Goal: Task Accomplishment & Management: Complete application form

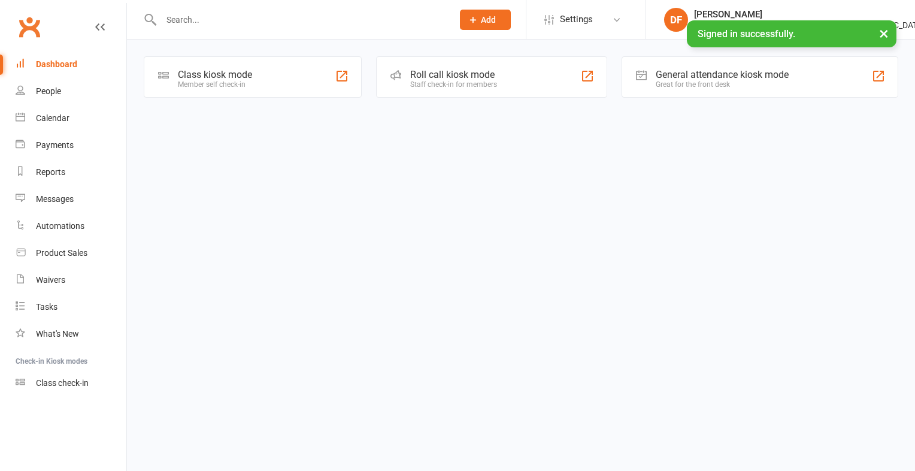
click at [207, 25] on input "text" at bounding box center [301, 19] width 287 height 17
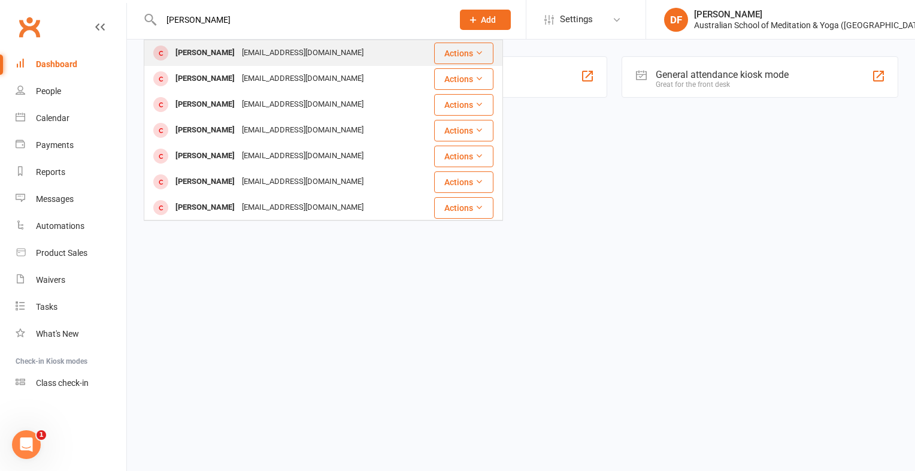
type input "gail linford"
click at [448, 54] on button "Actions" at bounding box center [463, 54] width 59 height 22
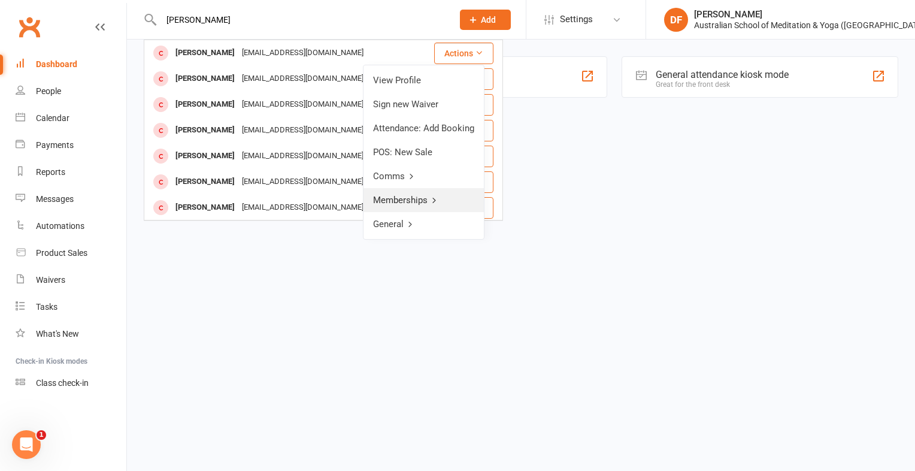
click at [402, 195] on link "Memberships" at bounding box center [424, 200] width 120 height 24
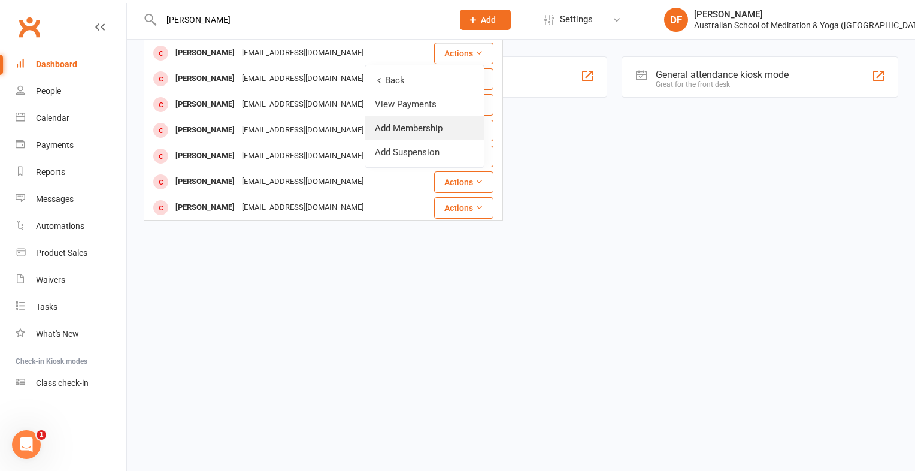
click at [398, 131] on link "Add Membership" at bounding box center [424, 128] width 119 height 24
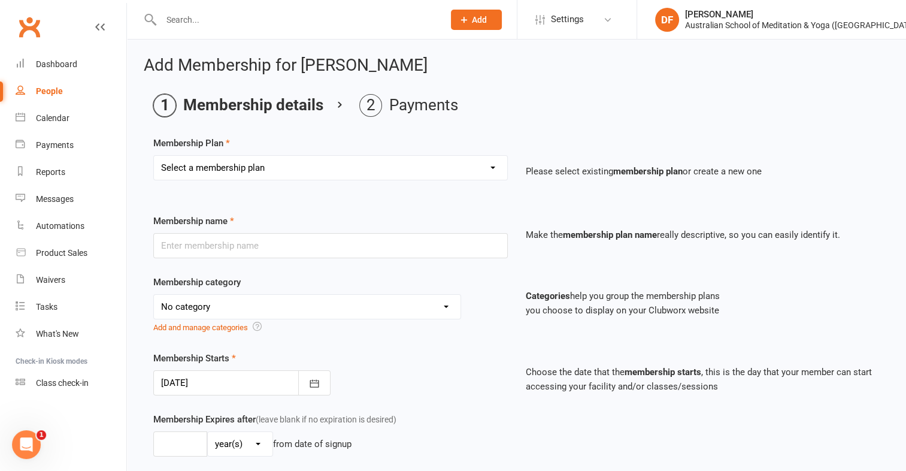
click at [491, 171] on select "Select a membership plan First Time Intro Offer (1 month Unlimited Meditation &…" at bounding box center [330, 168] width 353 height 24
select select "5"
click at [154, 156] on select "Select a membership plan First Time Intro Offer (1 month Unlimited Meditation &…" at bounding box center [330, 168] width 353 height 24
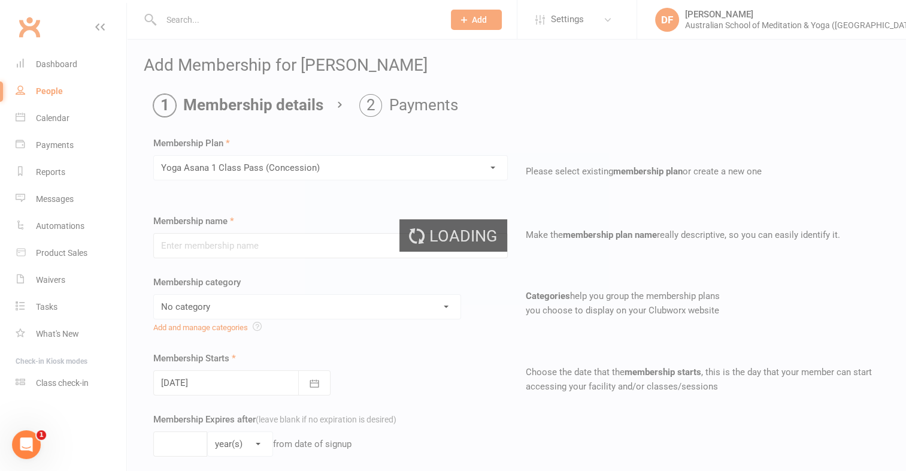
type input "Yoga Asana 1 Class Pass (Concession)"
select select "4"
type input "3"
select select "2"
type input "1"
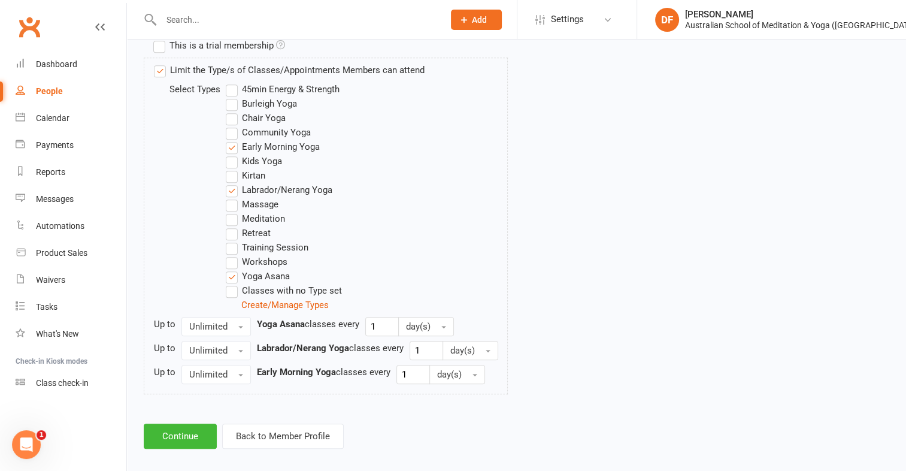
scroll to position [611, 0]
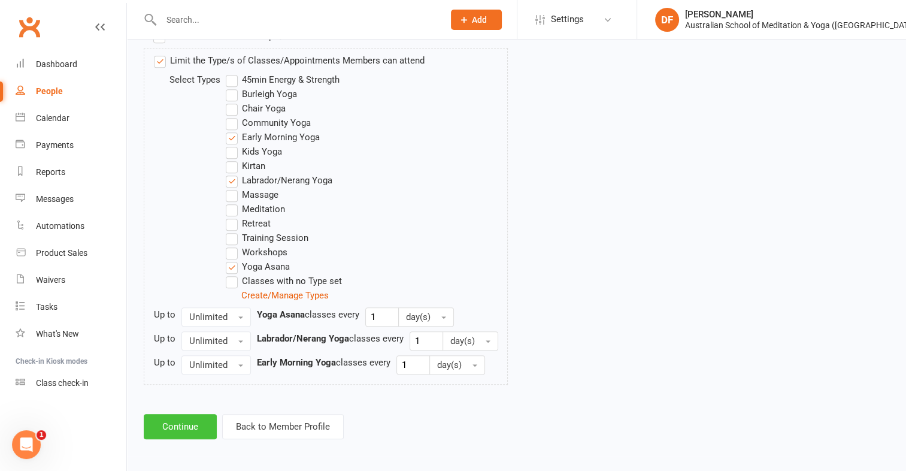
click at [192, 427] on button "Continue" at bounding box center [180, 426] width 73 height 25
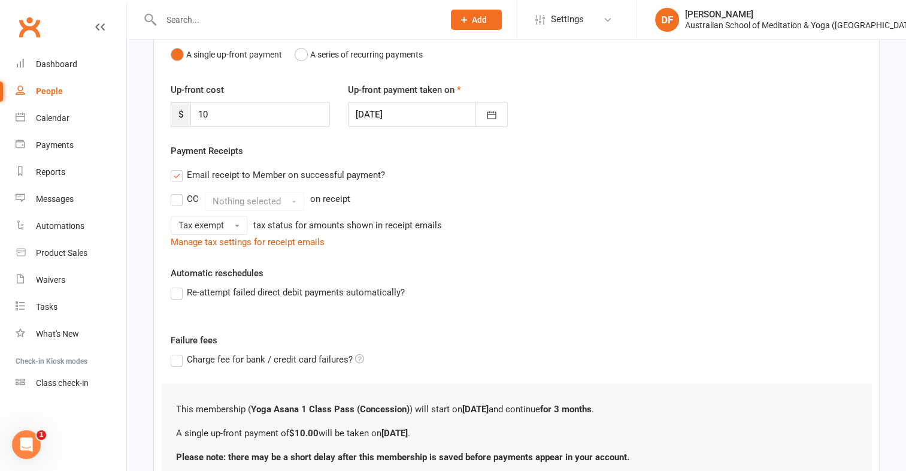
scroll to position [228, 0]
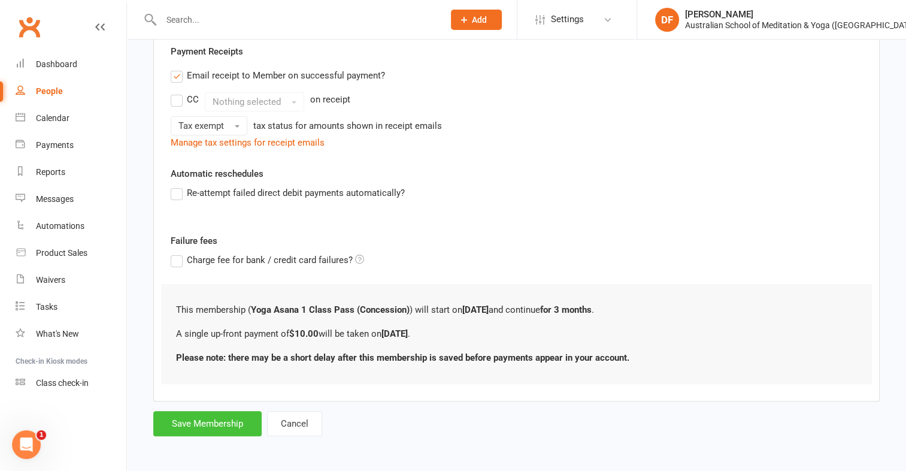
click at [201, 423] on button "Save Membership" at bounding box center [207, 423] width 108 height 25
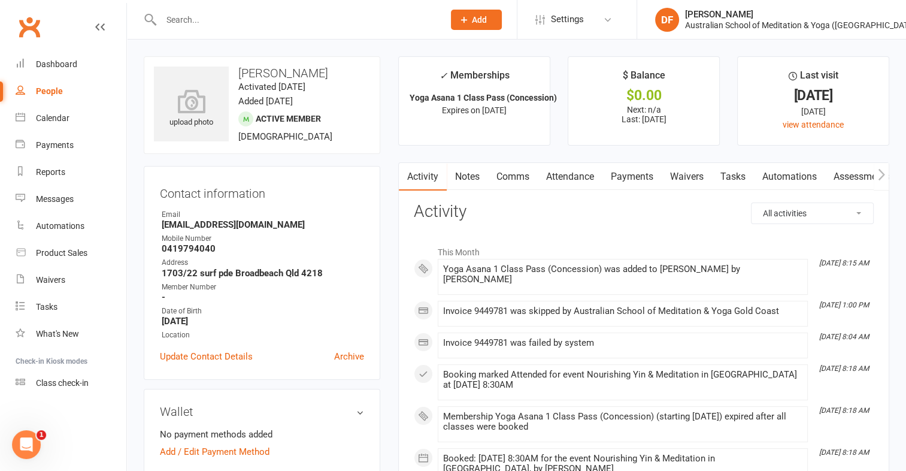
click at [633, 176] on link "Payments" at bounding box center [632, 177] width 59 height 28
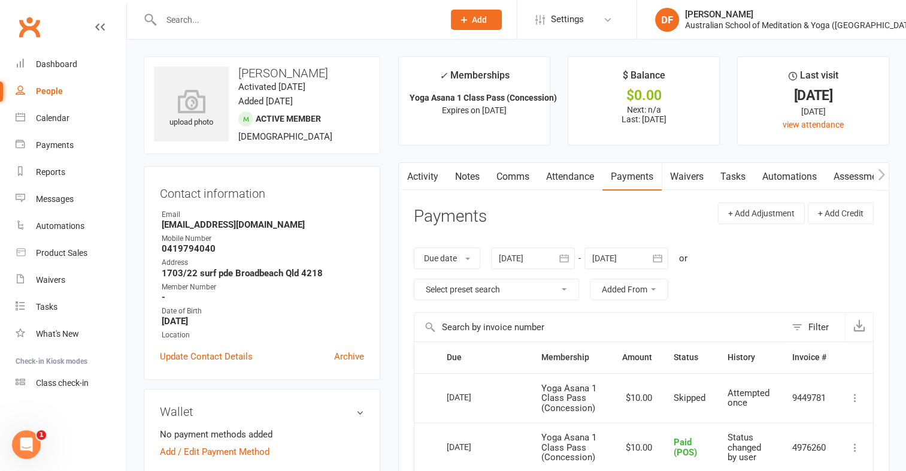
click at [636, 174] on link "Payments" at bounding box center [632, 177] width 59 height 28
click at [630, 180] on link "Payments" at bounding box center [632, 177] width 59 height 28
click at [636, 174] on link "Payments" at bounding box center [632, 177] width 59 height 28
click at [630, 177] on link "Payments" at bounding box center [632, 177] width 59 height 28
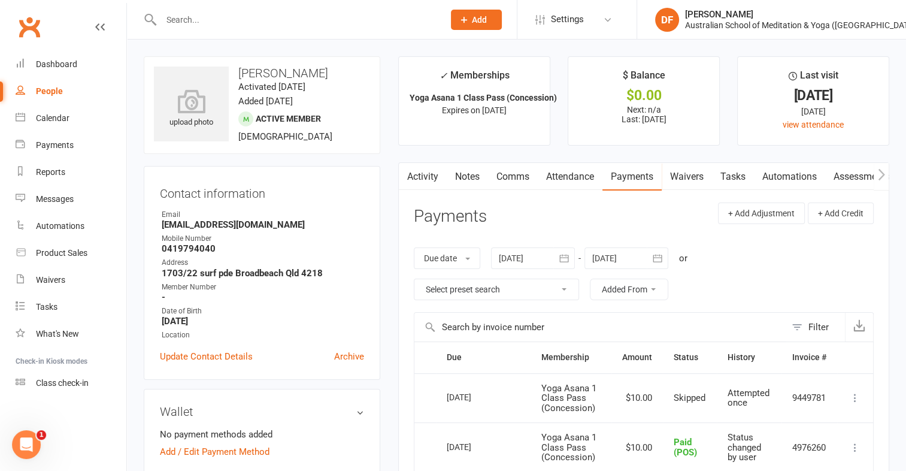
click at [634, 180] on link "Payments" at bounding box center [632, 177] width 59 height 28
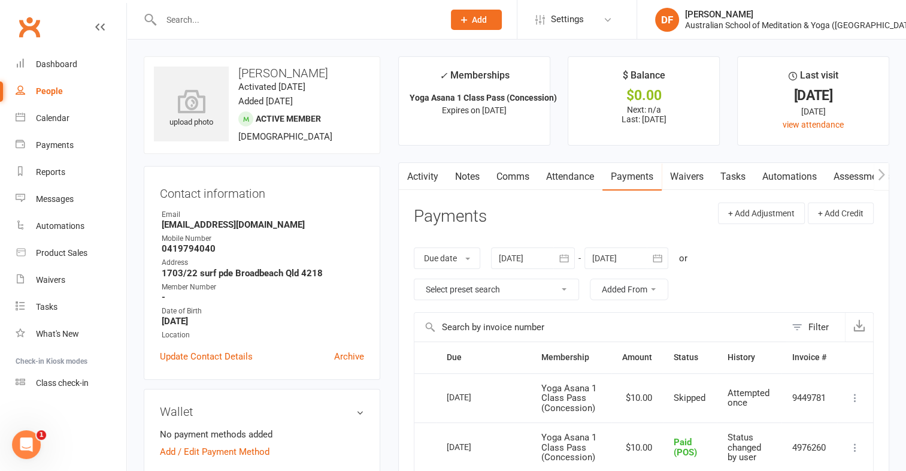
click at [633, 177] on link "Payments" at bounding box center [632, 177] width 59 height 28
click at [630, 178] on link "Payments" at bounding box center [632, 177] width 59 height 28
click at [640, 176] on link "Payments" at bounding box center [632, 177] width 59 height 28
click at [630, 179] on link "Payments" at bounding box center [632, 177] width 59 height 28
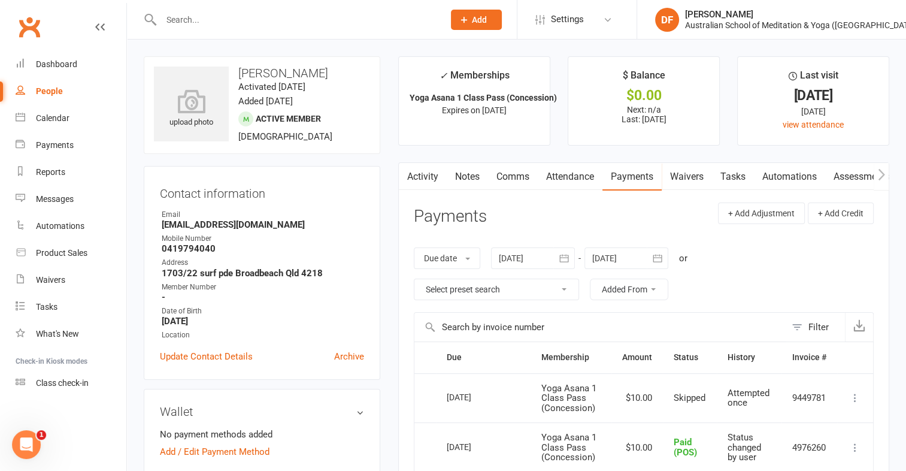
click at [630, 179] on link "Payments" at bounding box center [632, 177] width 59 height 28
click at [631, 179] on link "Payments" at bounding box center [632, 177] width 59 height 28
click at [635, 182] on link "Payments" at bounding box center [632, 177] width 59 height 28
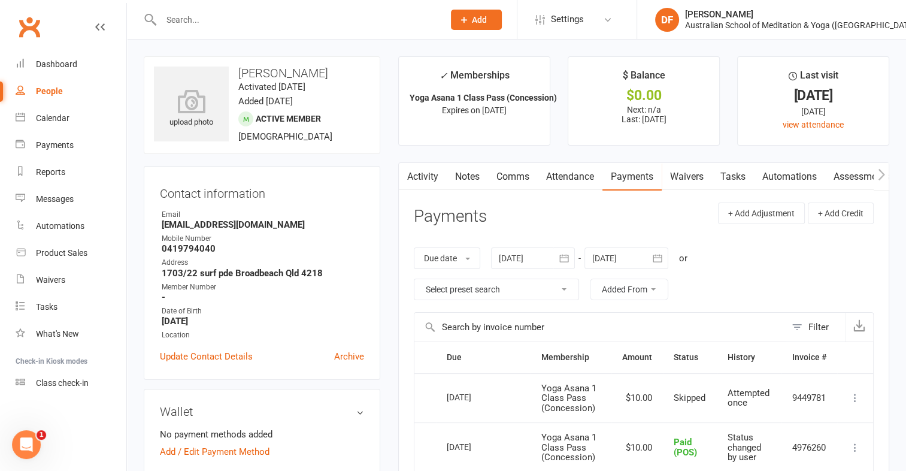
click at [635, 182] on link "Payments" at bounding box center [632, 177] width 59 height 28
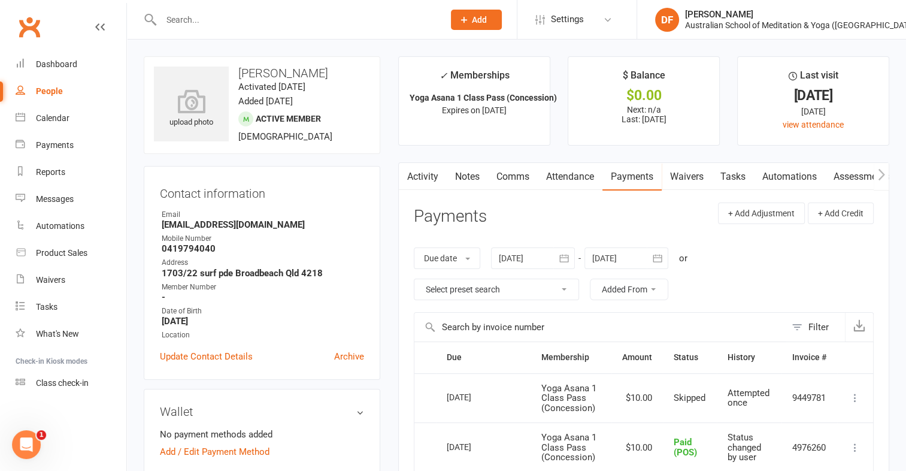
click at [635, 182] on link "Payments" at bounding box center [632, 177] width 59 height 28
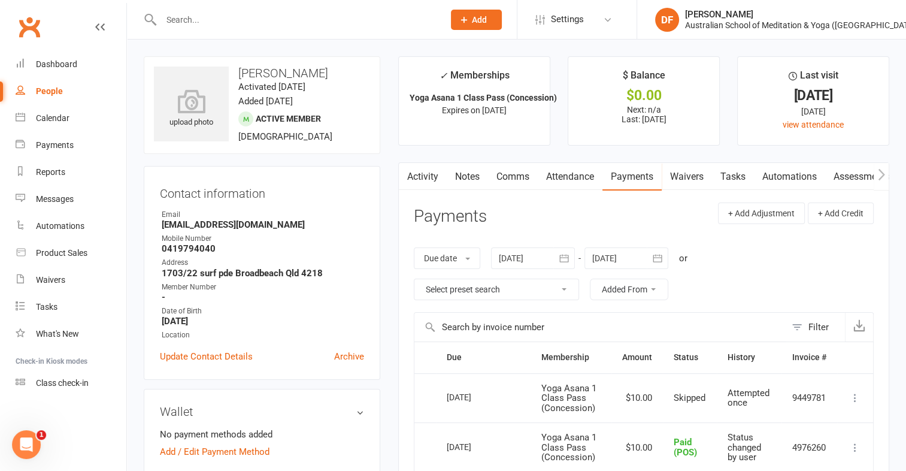
click at [636, 179] on link "Payments" at bounding box center [632, 177] width 59 height 28
click at [259, 332] on div "Location" at bounding box center [263, 334] width 202 height 11
click at [182, 23] on input "text" at bounding box center [297, 19] width 278 height 17
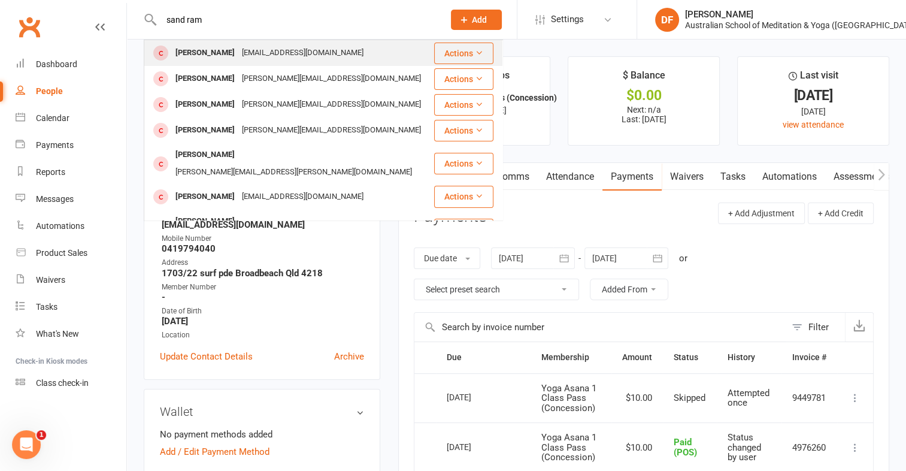
type input "sand ram"
click at [463, 50] on button "Actions" at bounding box center [463, 54] width 59 height 22
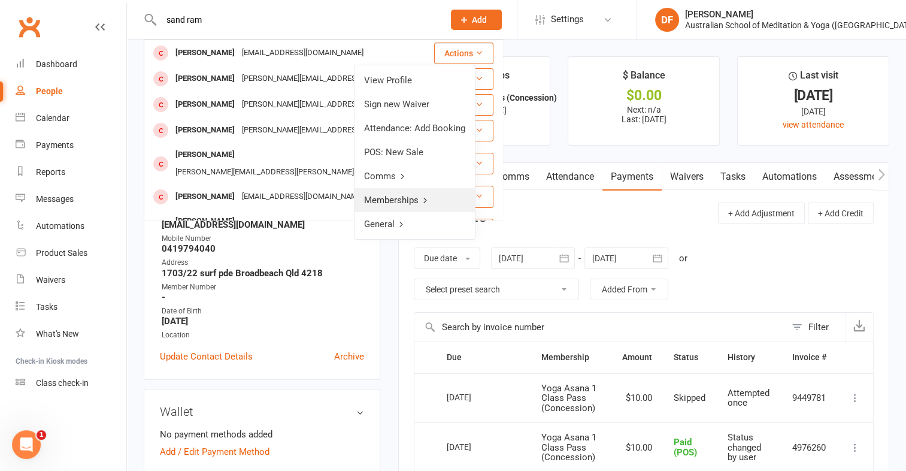
click at [405, 196] on link "Memberships" at bounding box center [415, 200] width 120 height 24
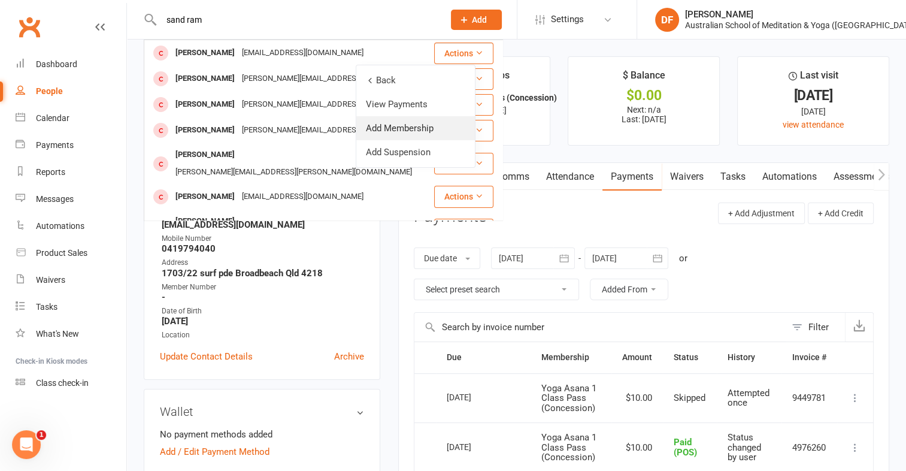
click at [392, 123] on link "Add Membership" at bounding box center [415, 128] width 119 height 24
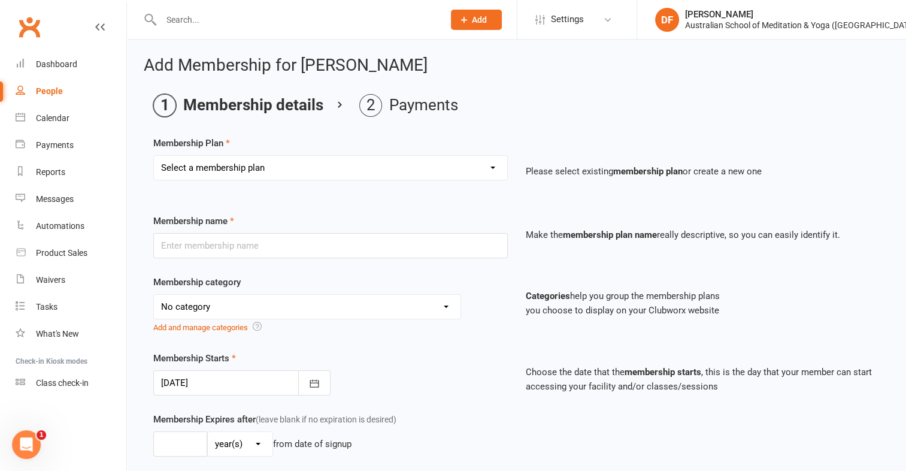
click at [494, 169] on select "Select a membership plan First Time Intro Offer (1 month Unlimited Meditation &…" at bounding box center [330, 168] width 353 height 24
select select "4"
click at [154, 156] on select "Select a membership plan First Time Intro Offer (1 month Unlimited Meditation &…" at bounding box center [330, 168] width 353 height 24
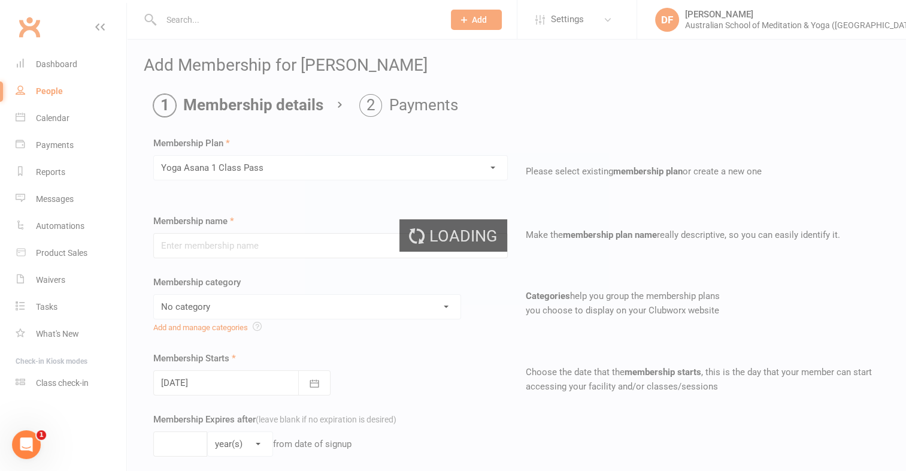
type input "Yoga Asana 1 Class Pass"
select select "4"
type input "3"
select select "2"
type input "1"
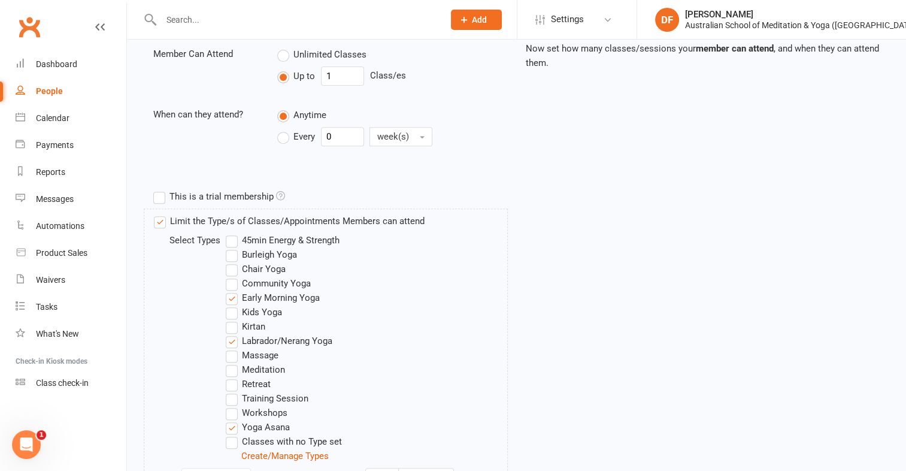
scroll to position [611, 0]
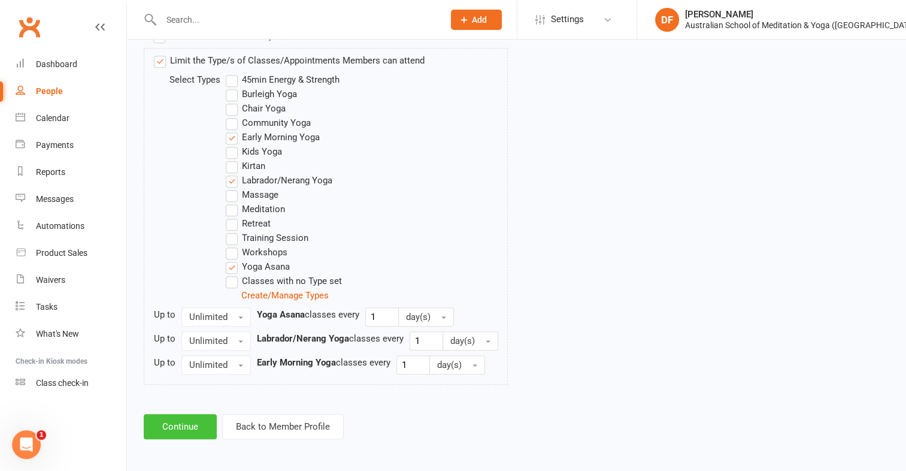
click at [183, 424] on button "Continue" at bounding box center [180, 426] width 73 height 25
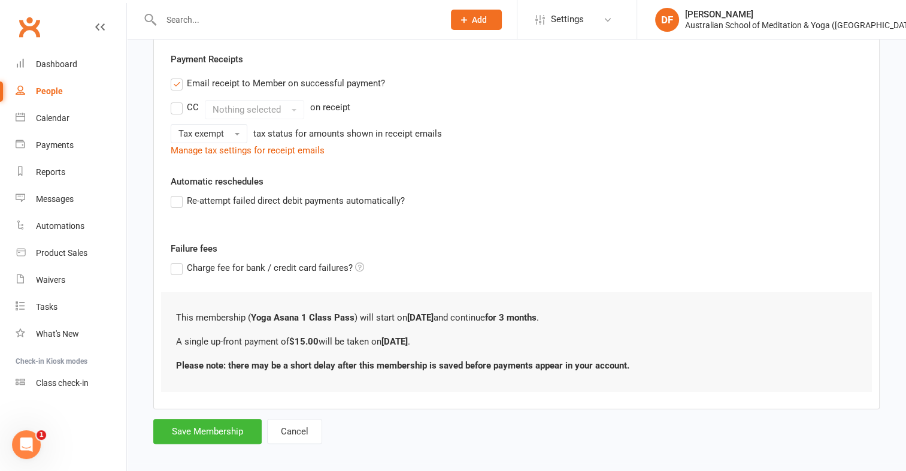
scroll to position [228, 0]
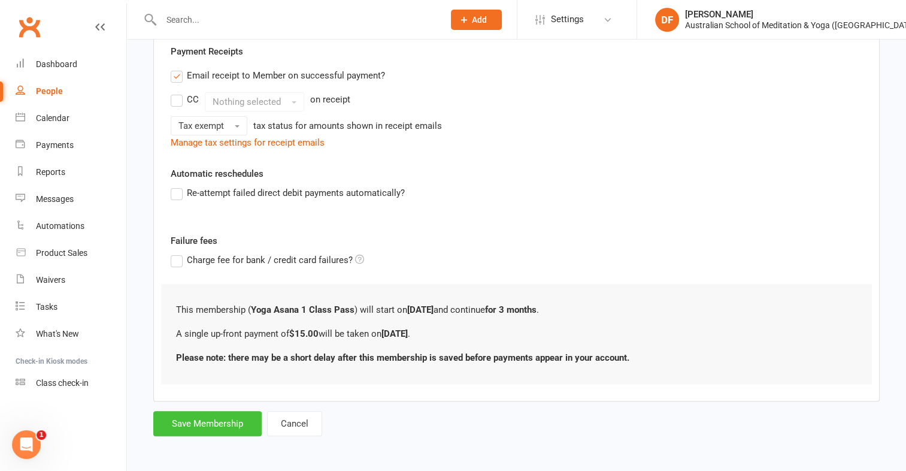
click at [185, 416] on button "Save Membership" at bounding box center [207, 423] width 108 height 25
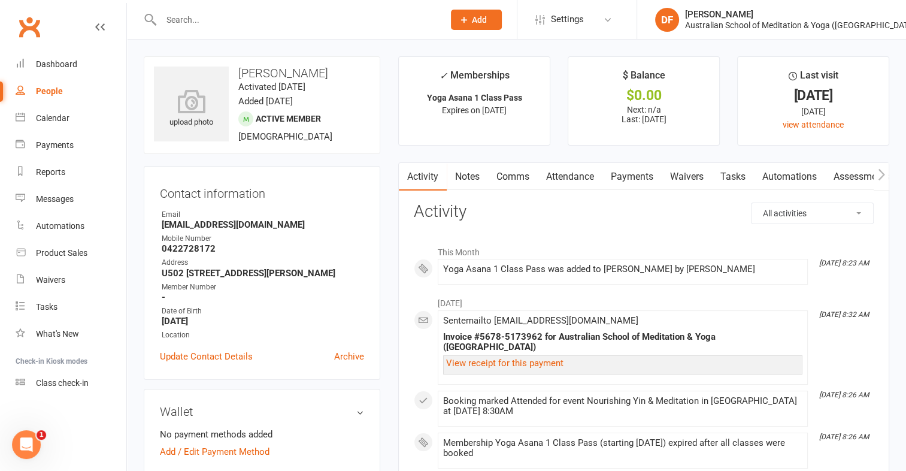
click at [637, 175] on link "Payments" at bounding box center [632, 177] width 59 height 28
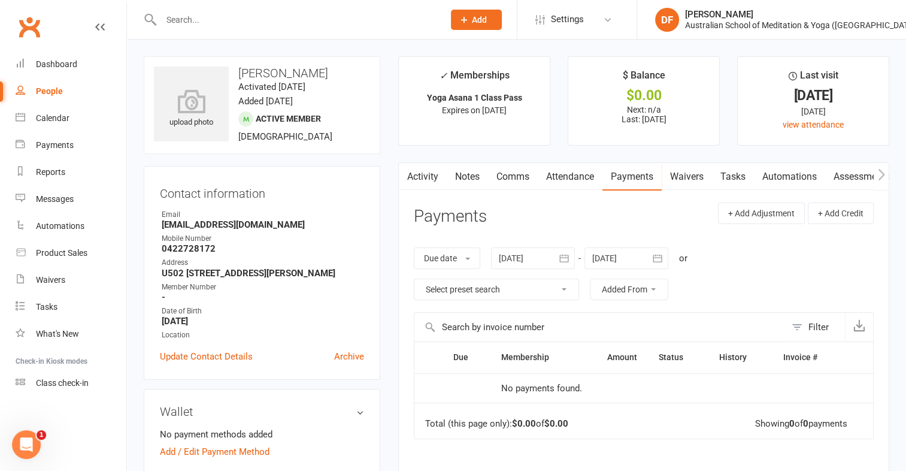
click at [634, 179] on link "Payments" at bounding box center [632, 177] width 59 height 28
click at [643, 167] on link "Payments" at bounding box center [632, 177] width 59 height 28
click at [643, 176] on link "Payments" at bounding box center [632, 177] width 59 height 28
click at [639, 178] on link "Payments" at bounding box center [632, 177] width 59 height 28
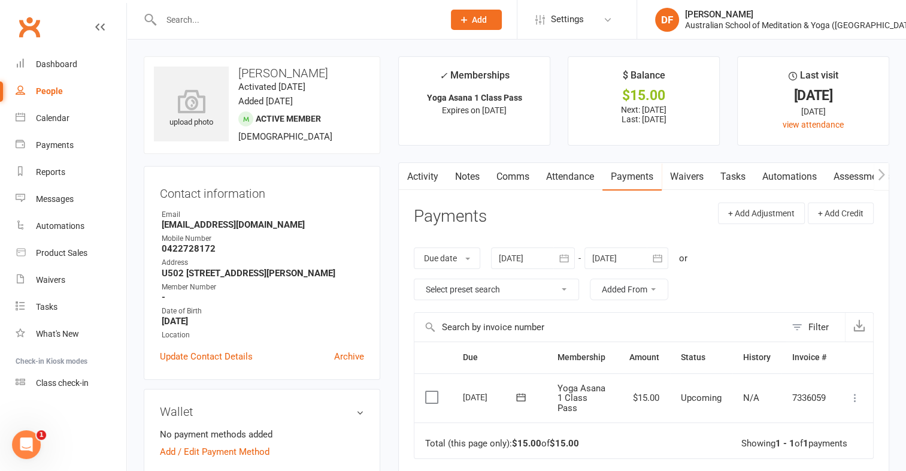
click at [855, 397] on icon at bounding box center [855, 398] width 12 height 12
click at [814, 444] on link "Mark as Paid (POS)" at bounding box center [802, 445] width 119 height 24
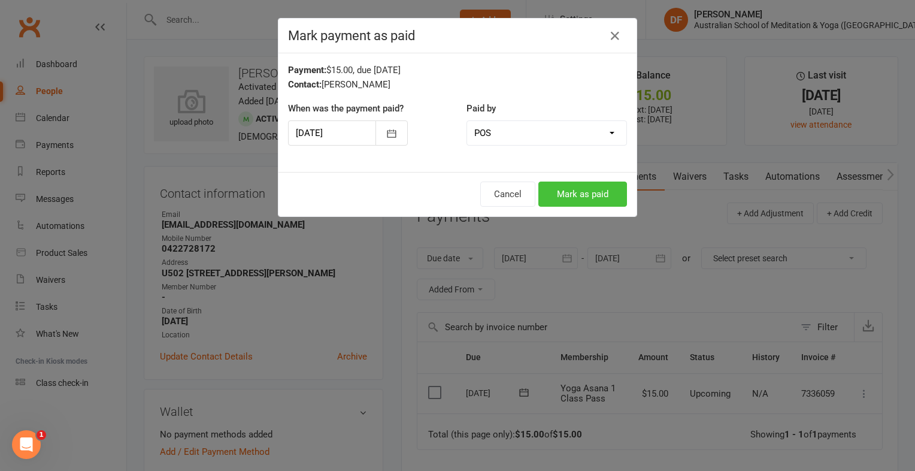
click at [588, 193] on button "Mark as paid" at bounding box center [583, 194] width 89 height 25
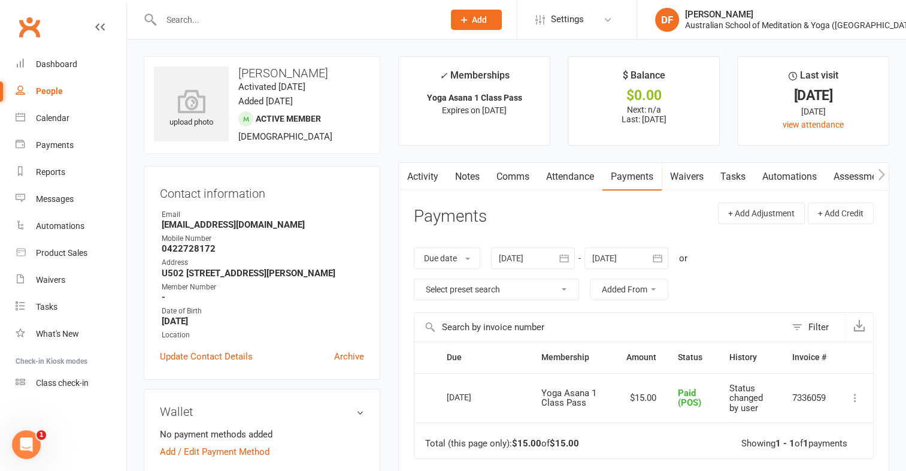
click at [190, 20] on input "text" at bounding box center [297, 19] width 278 height 17
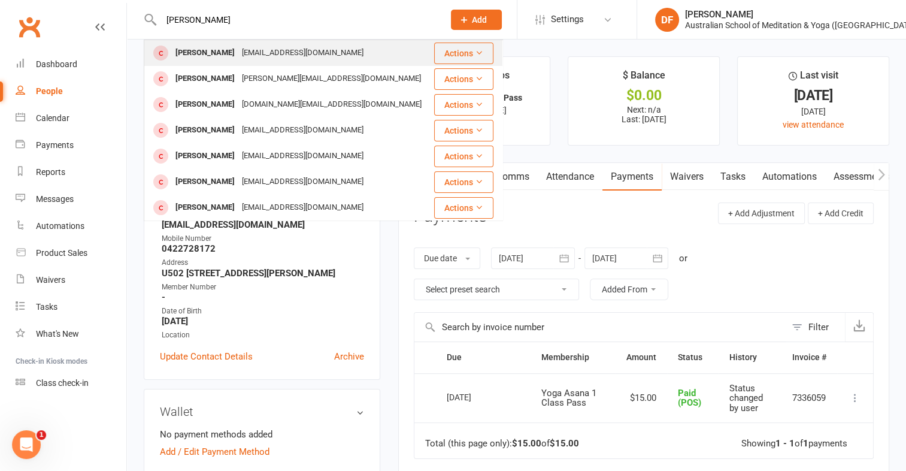
type input "carmel green"
click at [453, 46] on button "Actions" at bounding box center [463, 54] width 59 height 22
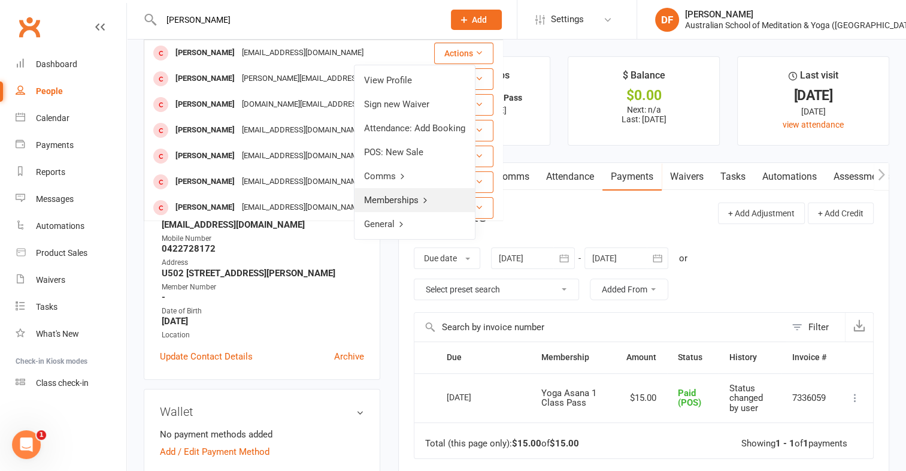
click at [434, 193] on link "Memberships" at bounding box center [415, 200] width 120 height 24
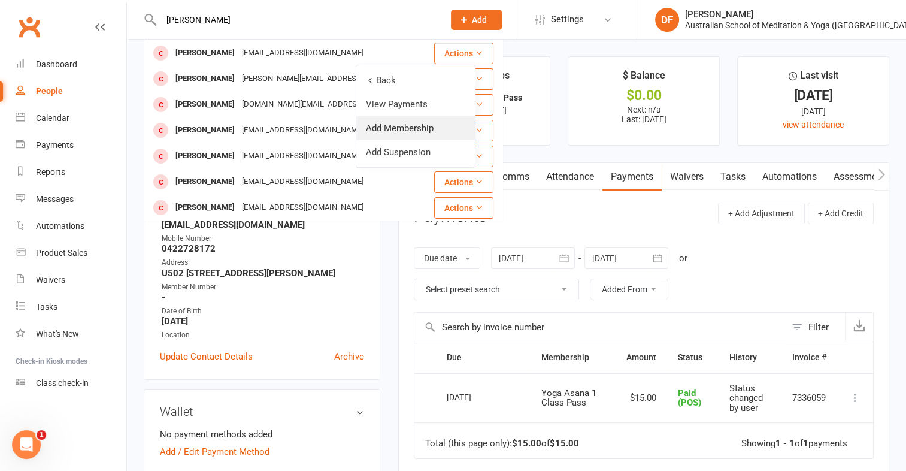
click at [408, 126] on link "Add Membership" at bounding box center [415, 128] width 119 height 24
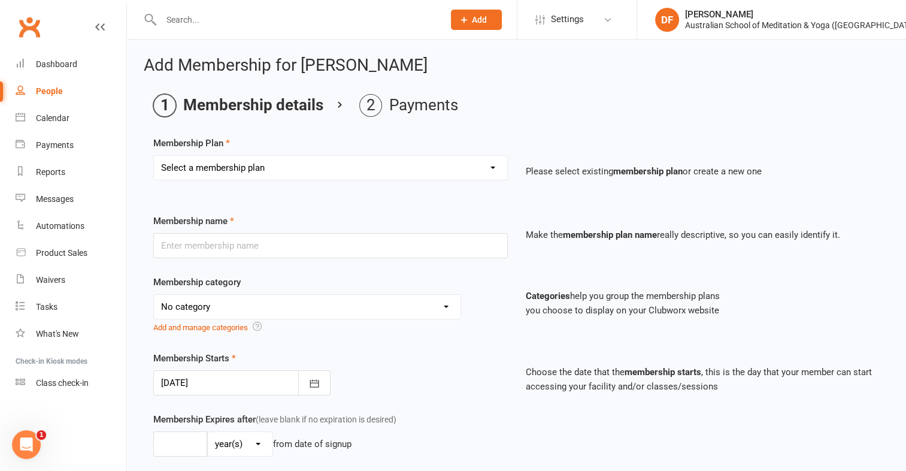
click at [494, 167] on select "Select a membership plan First Time Intro Offer (1 month Unlimited Meditation &…" at bounding box center [330, 168] width 353 height 24
select select "4"
click at [154, 156] on select "Select a membership plan First Time Intro Offer (1 month Unlimited Meditation &…" at bounding box center [330, 168] width 353 height 24
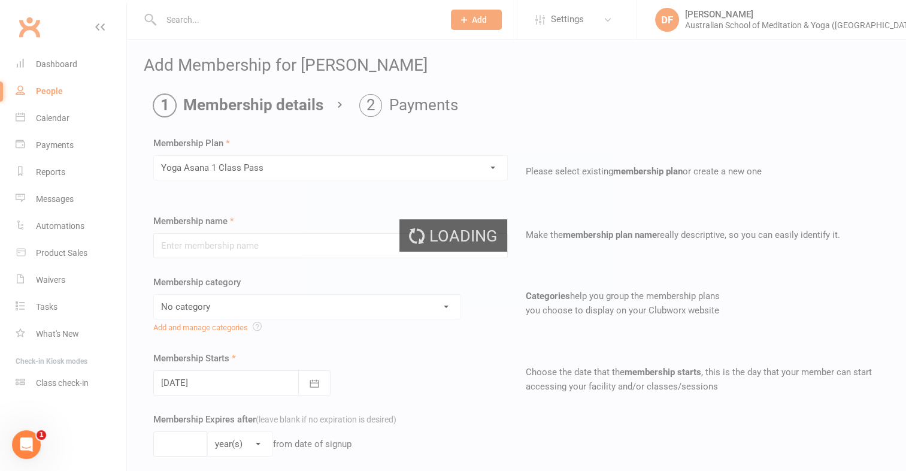
type input "Yoga Asana 1 Class Pass"
select select "4"
type input "3"
select select "2"
type input "1"
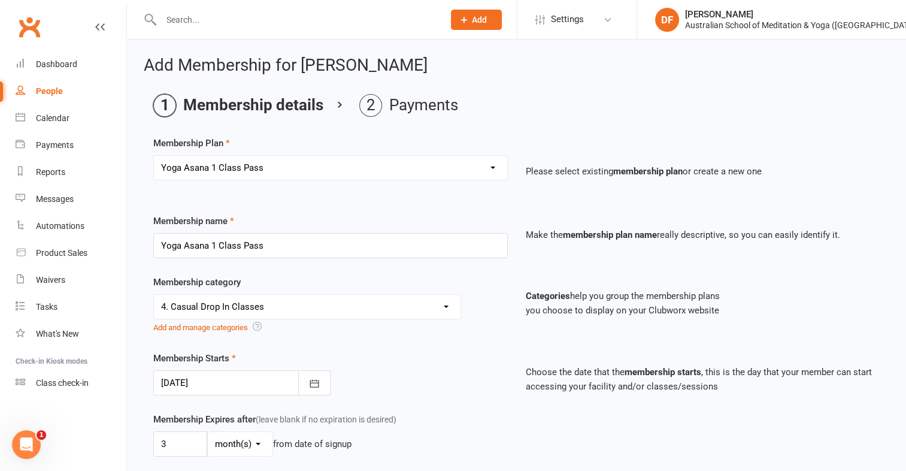
click at [496, 167] on select "Select a membership plan First Time Intro Offer (1 month Unlimited Meditation &…" at bounding box center [330, 168] width 353 height 24
select select "5"
click at [154, 156] on select "Select a membership plan First Time Intro Offer (1 month Unlimited Meditation &…" at bounding box center [330, 168] width 353 height 24
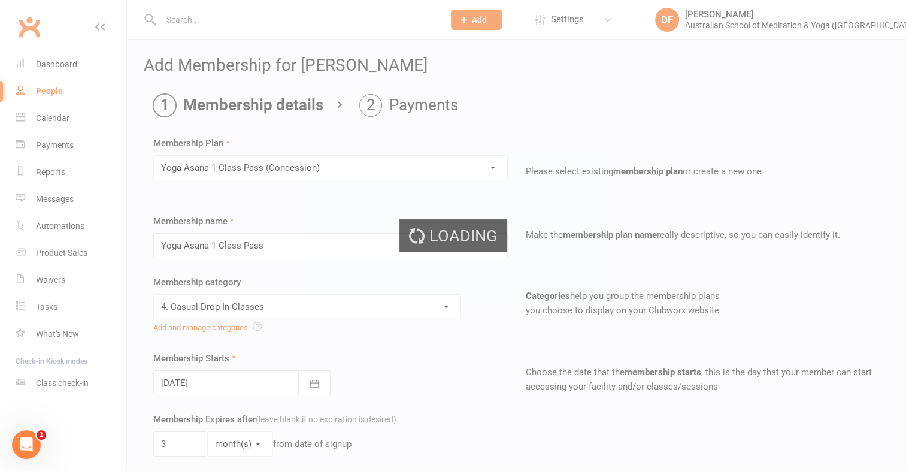
type input "Yoga Asana 1 Class Pass (Concession)"
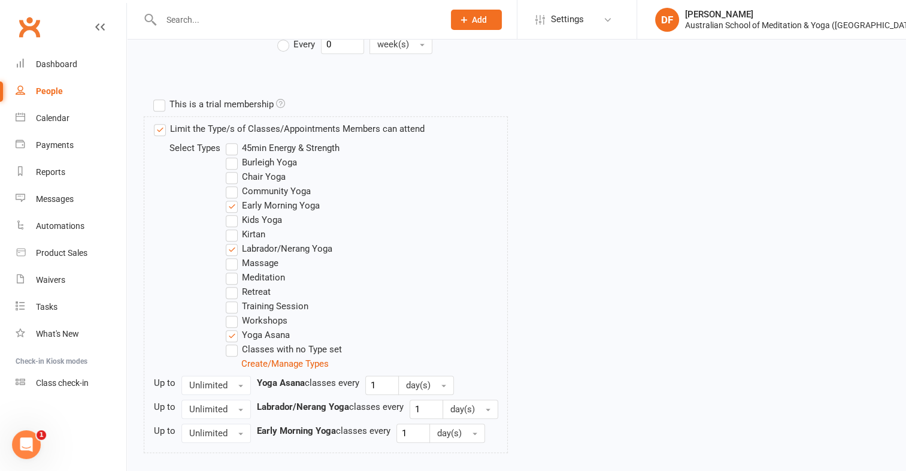
scroll to position [611, 0]
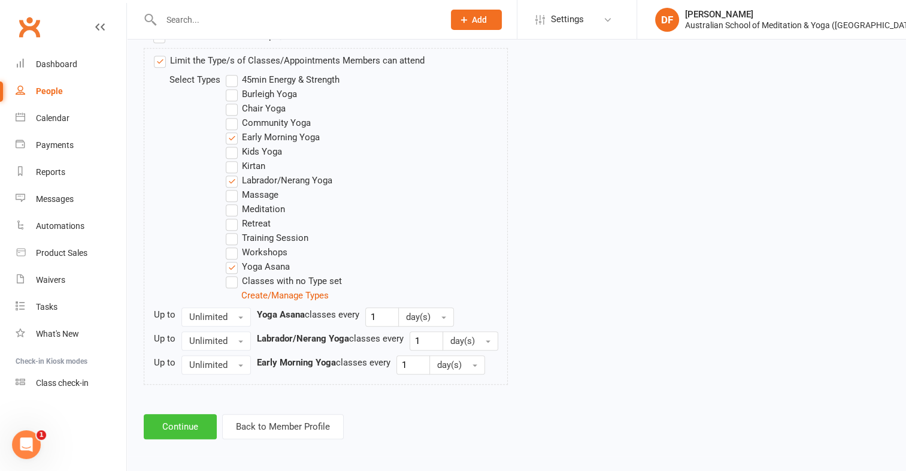
click at [192, 420] on button "Continue" at bounding box center [180, 426] width 73 height 25
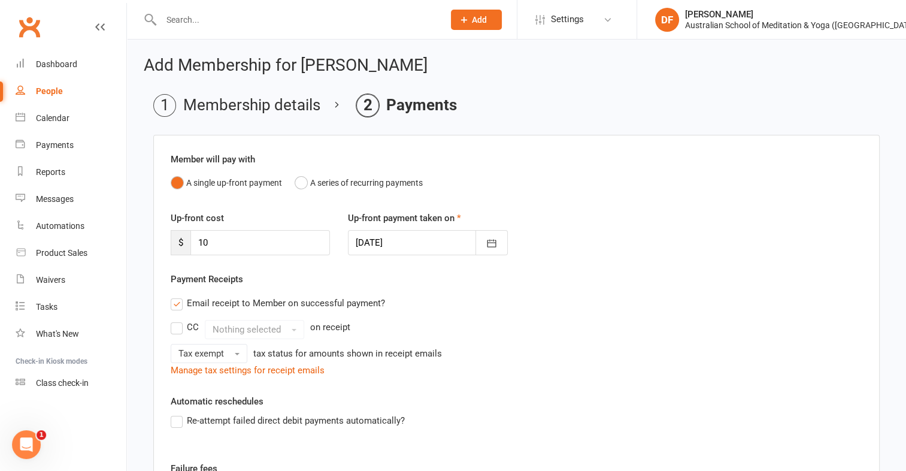
scroll to position [228, 0]
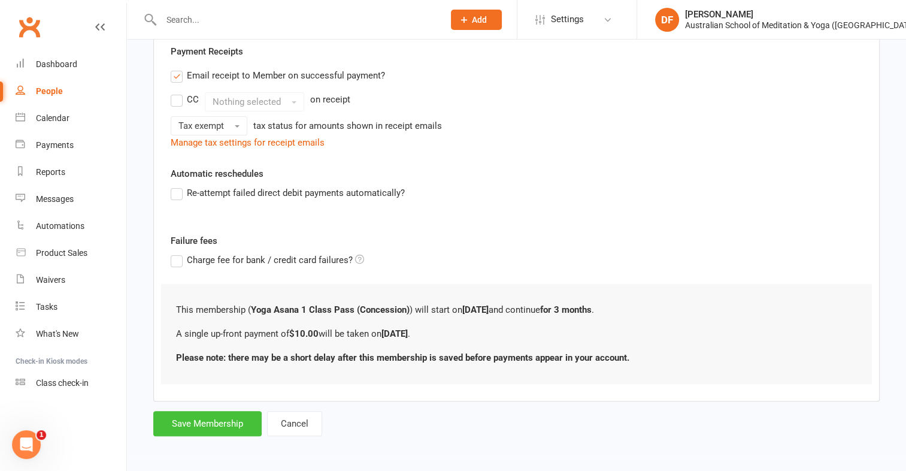
click at [192, 420] on button "Save Membership" at bounding box center [207, 423] width 108 height 25
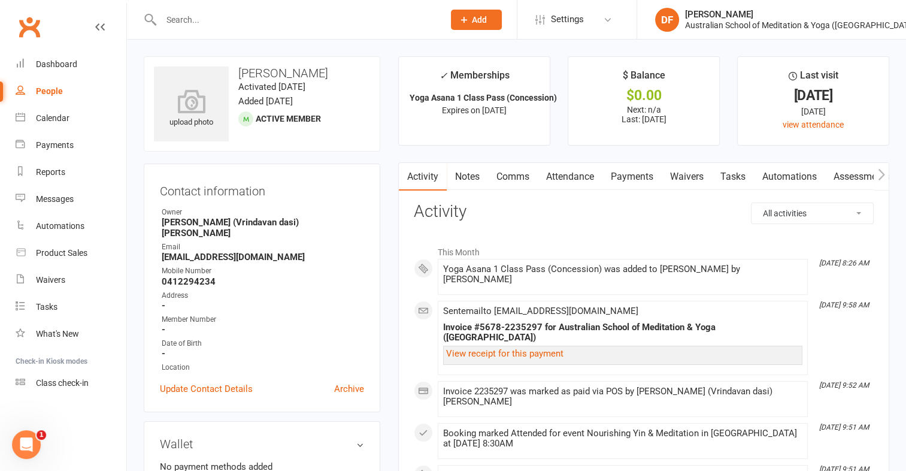
click at [653, 173] on link "Payments" at bounding box center [632, 177] width 59 height 28
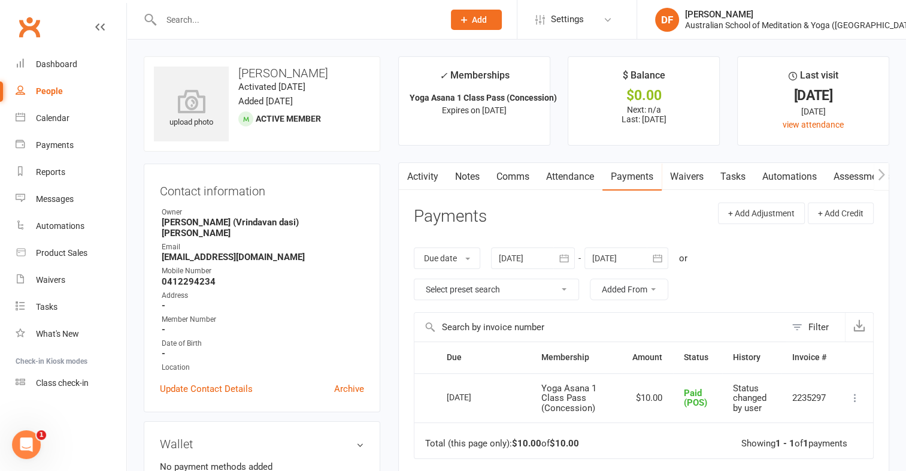
click at [653, 173] on link "Payments" at bounding box center [632, 177] width 59 height 28
click at [638, 176] on link "Payments" at bounding box center [632, 177] width 59 height 28
click at [646, 183] on link "Payments" at bounding box center [632, 177] width 59 height 28
click at [633, 180] on link "Payments" at bounding box center [632, 177] width 59 height 28
click at [623, 181] on link "Payments" at bounding box center [632, 177] width 59 height 28
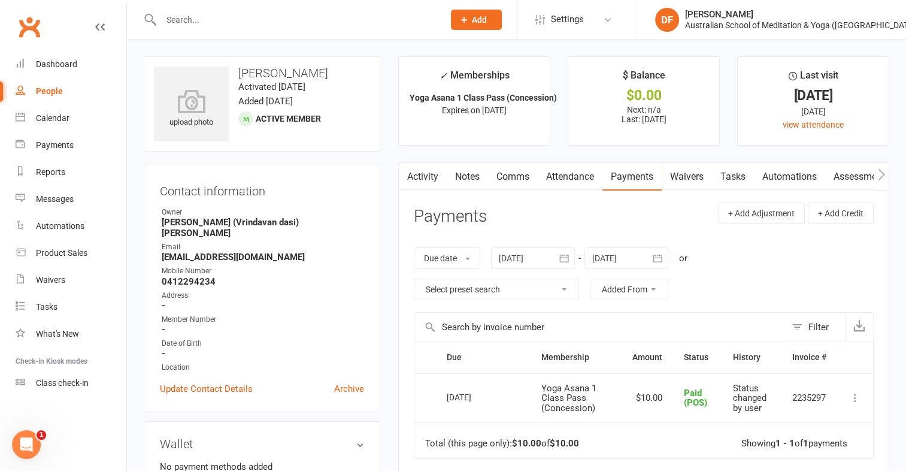
click at [627, 179] on link "Payments" at bounding box center [632, 177] width 59 height 28
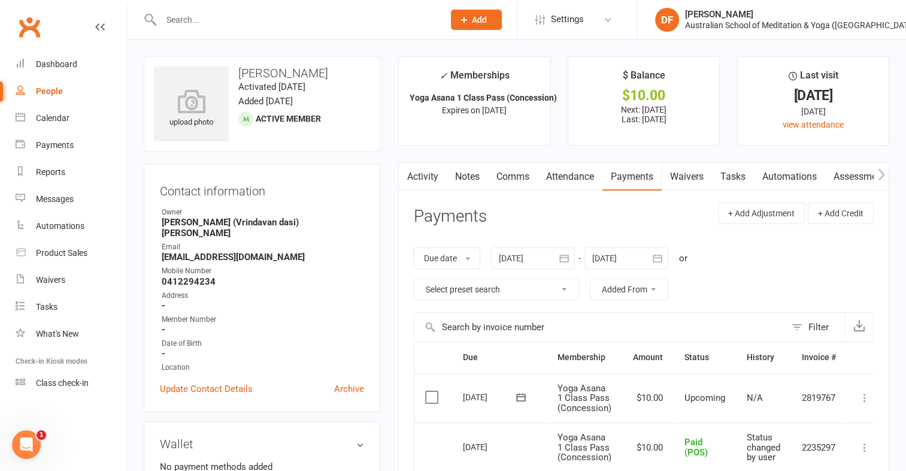
click at [867, 399] on icon at bounding box center [865, 398] width 12 height 12
click at [839, 415] on link "Mark as Paid (Cash)" at bounding box center [812, 421] width 119 height 24
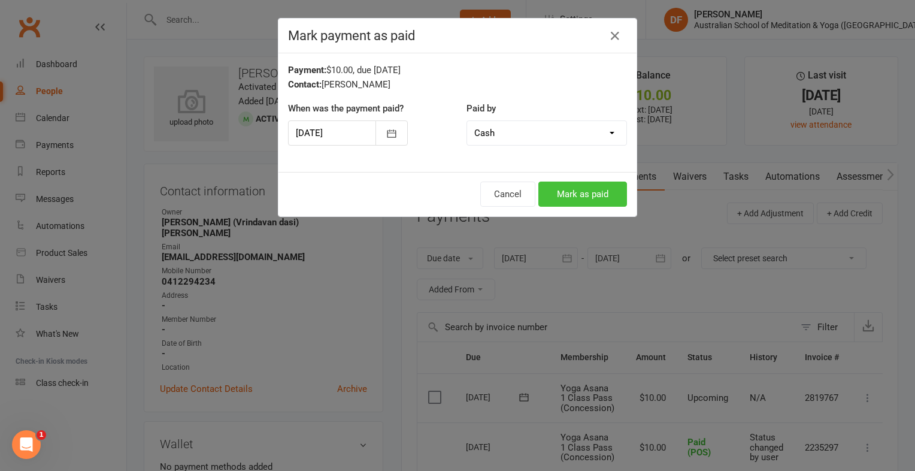
click at [577, 195] on button "Mark as paid" at bounding box center [583, 194] width 89 height 25
